Goal: Transaction & Acquisition: Purchase product/service

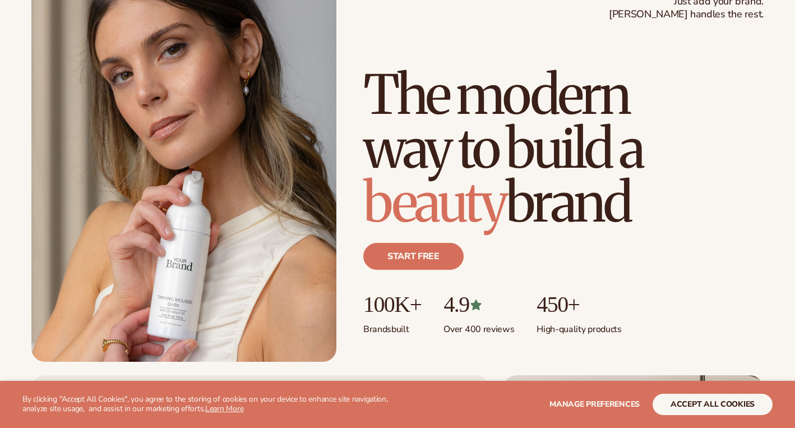
scroll to position [91, 0]
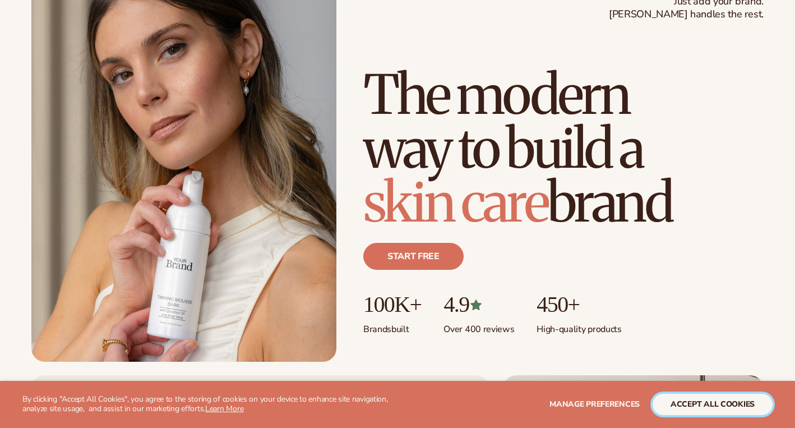
click at [705, 399] on button "accept all cookies" at bounding box center [713, 404] width 120 height 21
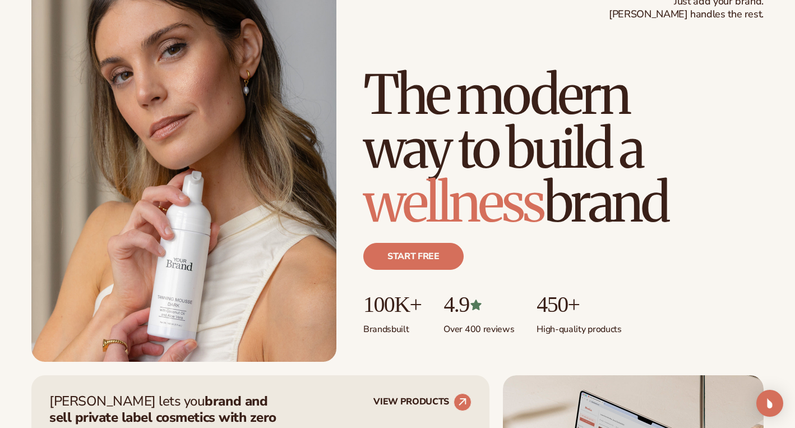
scroll to position [307, 0]
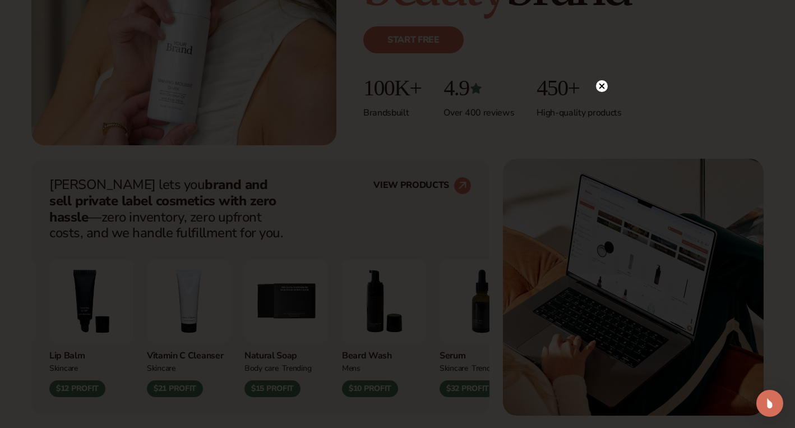
click at [601, 83] on circle at bounding box center [602, 86] width 12 height 12
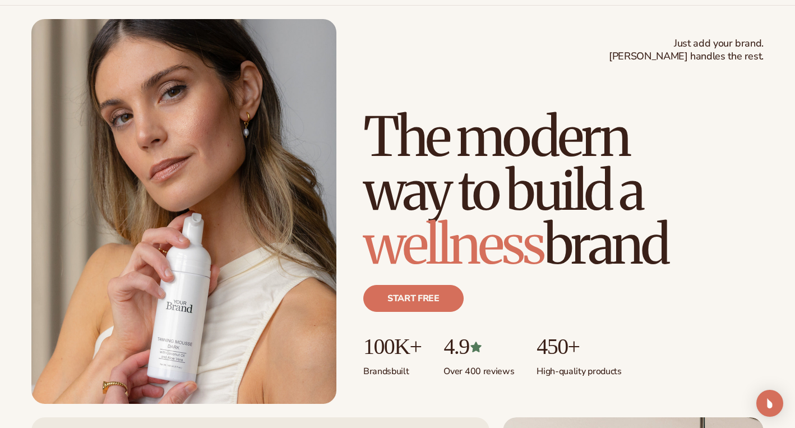
scroll to position [0, 0]
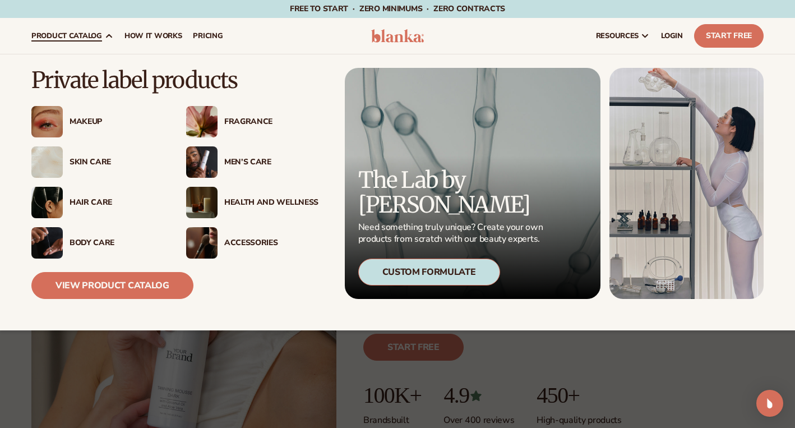
click at [86, 201] on div "Hair Care" at bounding box center [117, 203] width 94 height 10
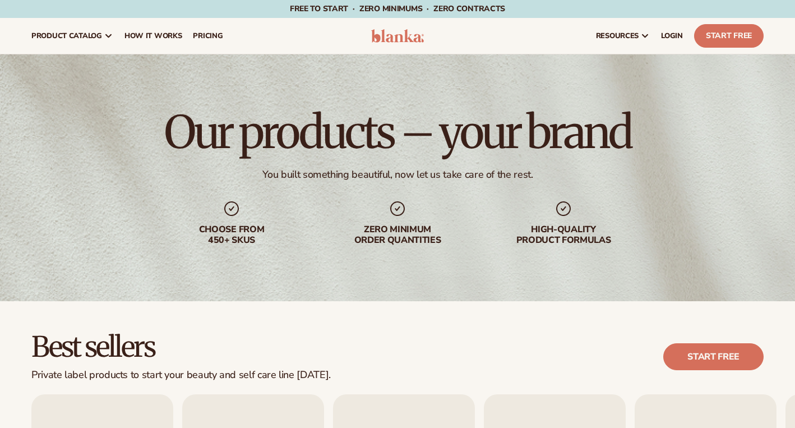
scroll to position [306, 0]
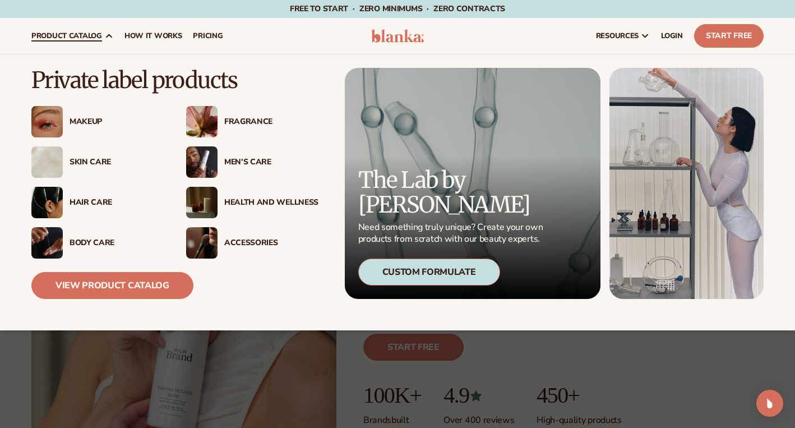
click at [92, 119] on div "Makeup" at bounding box center [117, 122] width 94 height 10
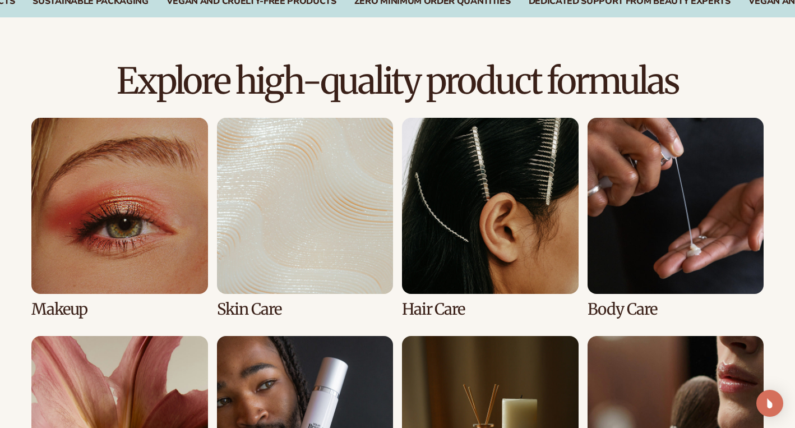
scroll to position [725, 0]
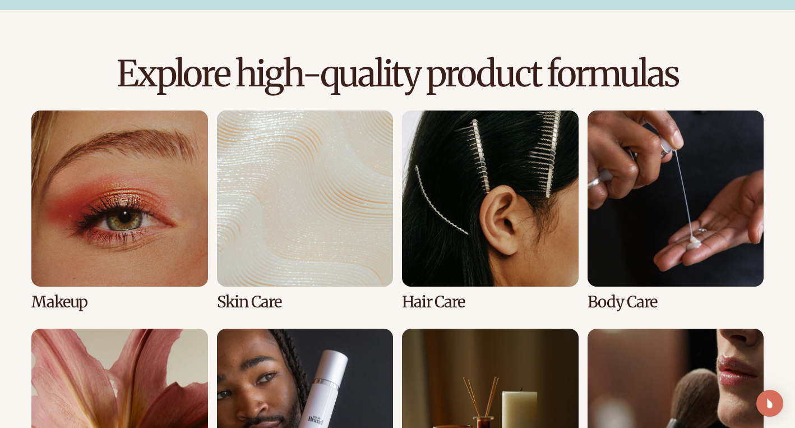
click at [72, 299] on link "1 / 8" at bounding box center [119, 210] width 177 height 200
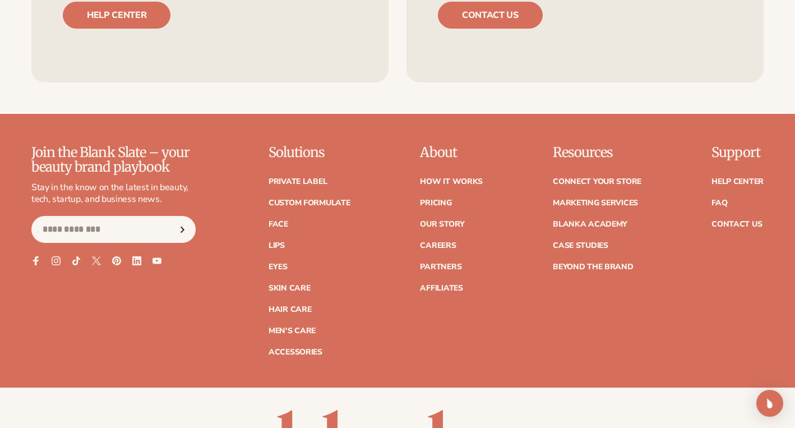
scroll to position [2087, 0]
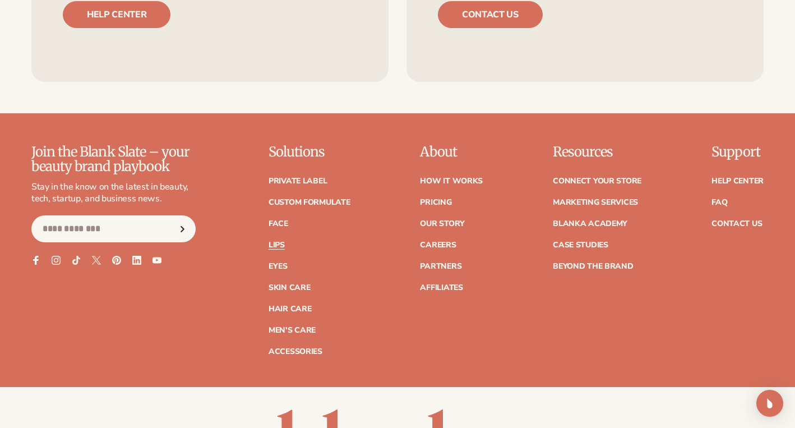
click at [278, 244] on link "Lips" at bounding box center [277, 245] width 16 height 8
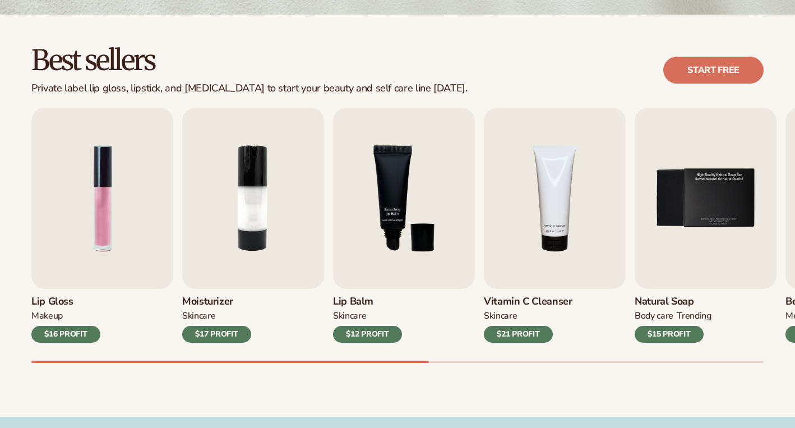
scroll to position [287, 0]
click at [117, 171] on img "1 / 9" at bounding box center [102, 198] width 142 height 181
click at [97, 193] on img "1 / 9" at bounding box center [102, 198] width 142 height 181
click at [73, 329] on div "$16 PROFIT" at bounding box center [65, 334] width 69 height 17
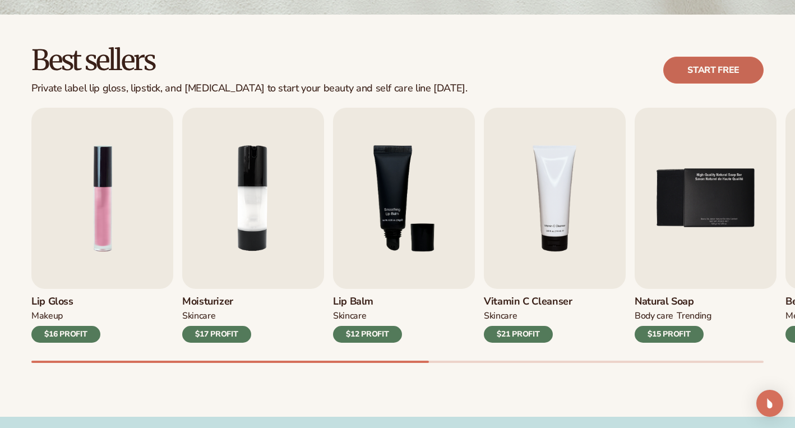
click at [723, 62] on link "Start free" at bounding box center [713, 70] width 100 height 27
